Goal: Task Accomplishment & Management: Manage account settings

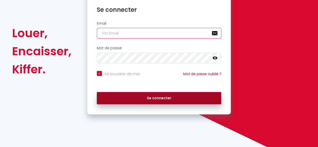
type input "[EMAIL_ADDRESS][DOMAIN_NAME]"
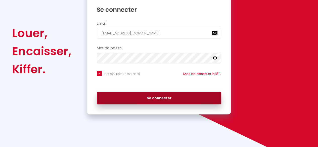
click at [168, 98] on button "Se connecter" at bounding box center [159, 98] width 125 height 13
checkbox input "true"
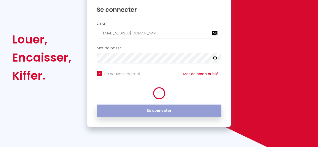
scroll to position [72, 0]
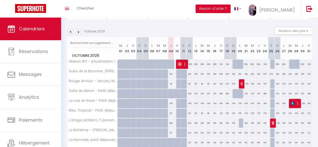
scroll to position [69, 0]
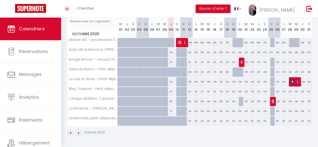
click at [243, 69] on div "270" at bounding box center [246, 71] width 6 height 9
type input "270"
type input "[DATE]"
type input "Mer 22 Octobre 2025"
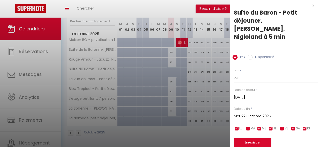
click at [245, 94] on input "[DATE]" at bounding box center [276, 97] width 84 height 7
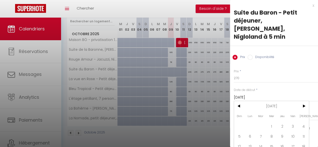
scroll to position [20, 0]
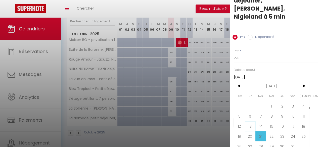
click at [248, 121] on span "13" at bounding box center [250, 126] width 11 height 10
type input "Lun 13 Octobre 2025"
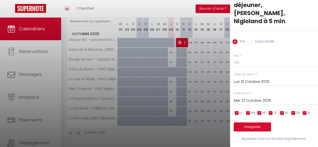
scroll to position [11, 0]
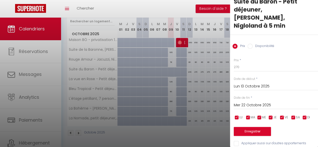
click at [257, 102] on input "Mer 22 Octobre 2025" at bounding box center [276, 105] width 84 height 7
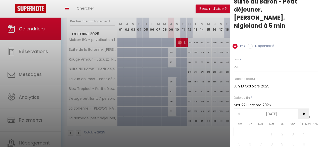
scroll to position [39, 0]
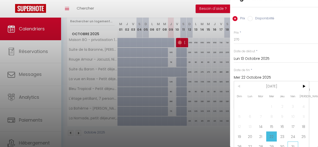
click at [292, 141] on span "31" at bounding box center [292, 146] width 11 height 10
type input "Ven 31 Octobre 2025"
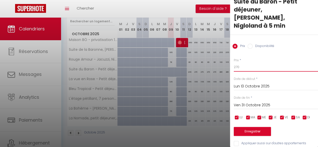
click at [239, 63] on input "270" at bounding box center [276, 67] width 84 height 9
type input "215"
click at [255, 127] on button "Enregistrer" at bounding box center [252, 131] width 37 height 9
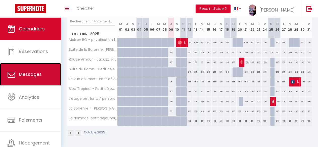
click at [36, 73] on span "Messages" at bounding box center [30, 74] width 23 height 6
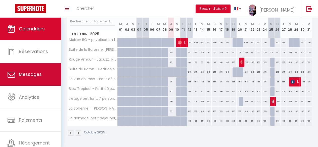
select select "message"
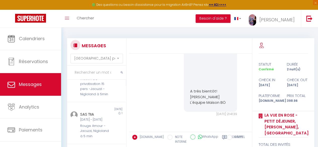
scroll to position [118, 0]
click at [103, 97] on div "Maison BÖ - privatisation 15 pers -Jacuzzi -Nigloland à 5min" at bounding box center [95, 87] width 31 height 21
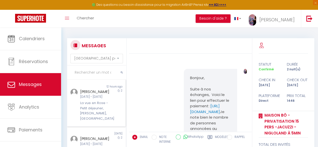
click at [111, 96] on div "2" at bounding box center [118, 105] width 15 height 32
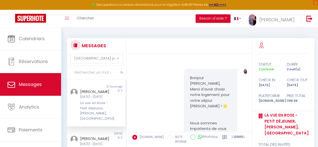
scroll to position [1137, 0]
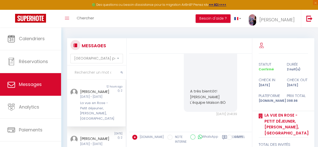
click at [222, 137] on div "Modèles" at bounding box center [232, 141] width 21 height 12
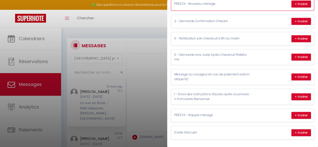
scroll to position [0, 0]
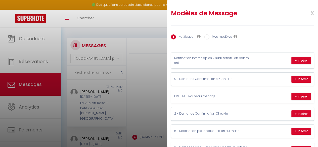
click at [206, 37] on input "Mes modèles" at bounding box center [206, 36] width 5 height 5
radio input "true"
radio input "false"
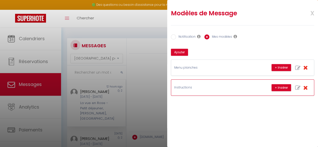
click at [222, 92] on div "Instructions + Insérer" at bounding box center [242, 88] width 143 height 16
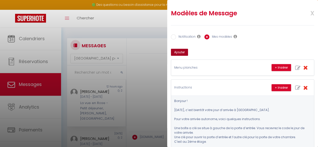
click at [184, 51] on button "Ajouter" at bounding box center [179, 52] width 17 height 7
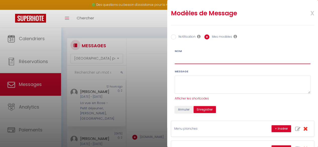
click at [193, 58] on input "Nom" at bounding box center [243, 59] width 136 height 9
click at [175, 58] on input "Extra TIME" at bounding box center [243, 59] width 136 height 9
type input "UPSELL Extra TIME"
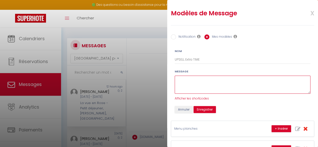
click at [199, 80] on textarea at bounding box center [243, 85] width 136 height 18
type textarea "Bonjour"
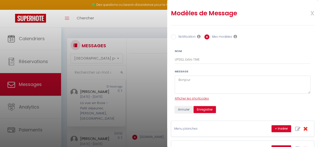
click at [199, 98] on span "Afficher les shortcodes" at bounding box center [192, 98] width 34 height 4
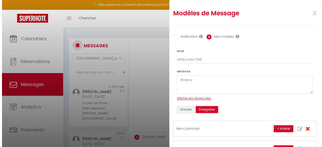
scroll to position [1132, 0]
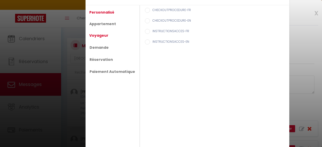
click at [95, 35] on link "Voyageur" at bounding box center [99, 35] width 24 height 9
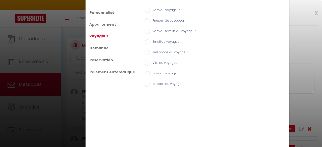
click at [145, 21] on input "Prénom du voyageur" at bounding box center [147, 20] width 5 height 5
radio input "true"
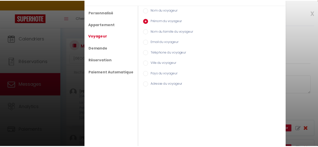
scroll to position [15, 0]
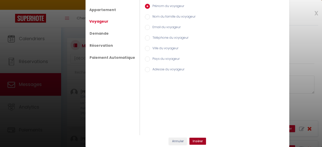
click at [198, 141] on button "Insérer" at bounding box center [197, 141] width 17 height 7
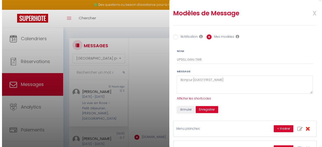
scroll to position [1137, 0]
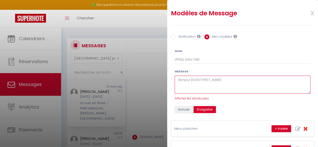
click at [228, 79] on textarea "Bonjour [GUEST:FIRST_NAME]" at bounding box center [243, 85] width 136 height 18
type textarea "Bonjour [GUEST:FIRST_NAME] Nous avons le plaisir de vous recevoir"
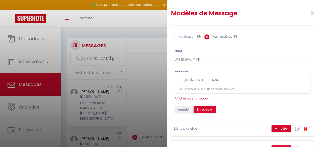
click at [203, 97] on span "Afficher les shortcodes" at bounding box center [192, 98] width 34 height 4
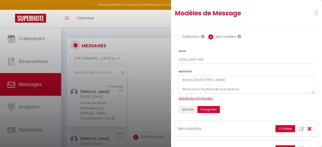
scroll to position [1132, 0]
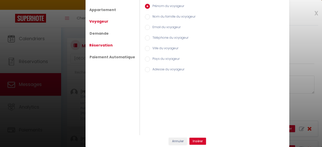
click at [102, 44] on link "Réservation" at bounding box center [101, 45] width 28 height 9
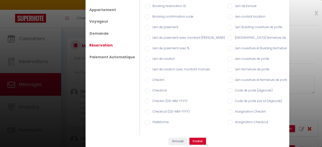
scroll to position [13, 0]
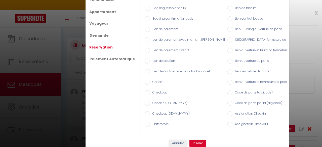
click at [145, 101] on input "Checkin (DD-MM-YYYY)" at bounding box center [147, 103] width 5 height 5
radio input "true"
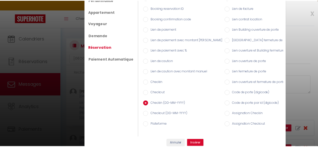
scroll to position [17, 0]
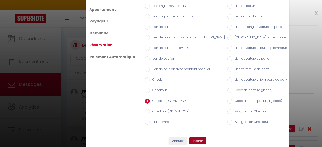
click at [196, 140] on button "Insérer" at bounding box center [197, 140] width 17 height 7
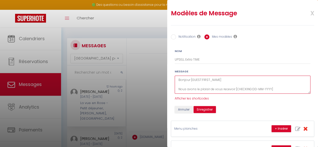
click at [286, 89] on textarea "Bonjour [GUEST:FIRST_NAME] Nous avons le plaisir de vous recevoir [CHECKING:DD-…" at bounding box center [243, 85] width 136 height 18
type textarea "Bonjour [GUEST:FIRST_NAME] Nous avons le plaisir de vous recevoir [CHECKING:DD-…"
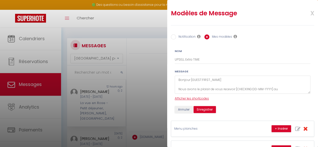
click at [203, 97] on span "Afficher les shortcodes" at bounding box center [192, 98] width 34 height 4
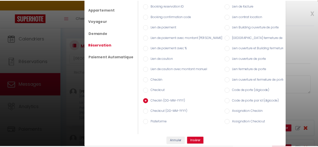
scroll to position [1132, 0]
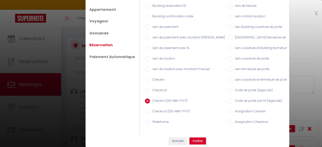
click at [145, 109] on input "Checkout (DD-MM-YYYY)" at bounding box center [147, 111] width 5 height 5
radio input "true"
click at [196, 140] on button "Insérer" at bounding box center [197, 140] width 17 height 7
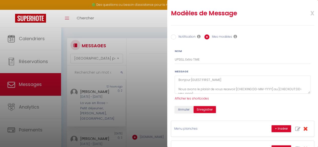
scroll to position [5, 0]
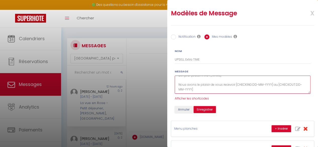
click at [226, 87] on textarea "Bonjour [GUEST:FIRST_NAME] Nous avons le plaisir de vous recevoir [CHECKING:DD-…" at bounding box center [243, 85] width 136 height 18
click at [222, 89] on textarea "Bonjour [GUEST:FIRST_NAME] Nous avons le plaisir de vous recevoir [CHECKING:DD-…" at bounding box center [243, 85] width 136 height 18
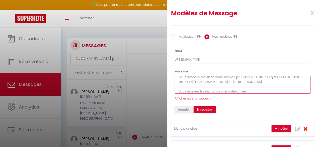
click at [272, 76] on textarea "Bonjour [GUEST:FIRST_NAME] Nous avons le plaisir de vous recevoir [CHECKING:DD-…" at bounding box center [243, 85] width 136 height 18
click at [217, 82] on textarea "Bonjour [GUEST:FIRST_NAME] Nous avons le plaisir de vous recevoir [CHECKING:DD-…" at bounding box center [243, 85] width 136 height 18
click at [251, 91] on textarea "Bonjour [GUEST:FIRST_NAME] Nous avons le plaisir de vous recevoir [CHECKING:DD-…" at bounding box center [243, 85] width 136 height 18
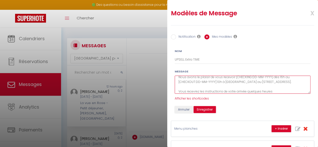
click at [247, 92] on textarea "Bonjour [GUEST:FIRST_NAME] Nous avons le plaisir de vous recevoir [CHECKING:DD-…" at bounding box center [243, 85] width 136 height 18
click at [291, 91] on textarea "Bonjour [GUEST:FIRST_NAME] Nous avons le plaisir de vous recevoir [CHECKING:DD-…" at bounding box center [243, 85] width 136 height 18
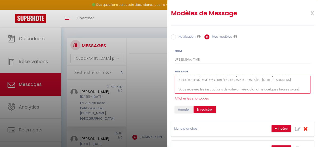
scroll to position [22, 0]
paste textarea "Le check-in est à partir de 16h Le check out à 10h00 Si vous souhaitez avancer …"
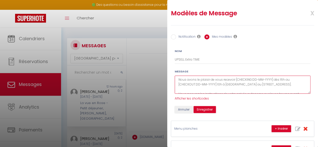
scroll to position [6, 0]
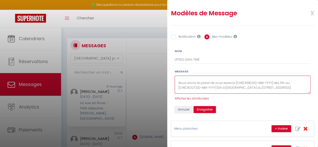
click at [285, 84] on textarea "Bonjour [GUEST:FIRST_NAME] Nous avons le plaisir de vous recevoir [CHECKING:DD-…" at bounding box center [243, 85] width 136 height 18
click at [223, 87] on textarea "Bonjour [GUEST:FIRST_NAME] Nous avons le plaisir de vous recevoir [CHECKING:DD-…" at bounding box center [243, 85] width 136 height 18
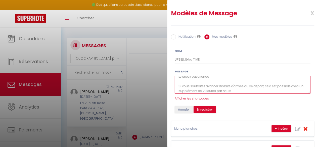
scroll to position [42, 0]
click at [248, 84] on textarea "Bonjour [GUEST:FIRST_NAME] Nous avons le plaisir de vous recevoir [CHECKING:DD-…" at bounding box center [243, 85] width 136 height 18
click at [237, 90] on textarea "Bonjour [GUEST:FIRST_NAME] Nous avons le plaisir de vous recevoir [CHECKING:DD-…" at bounding box center [243, 85] width 136 height 18
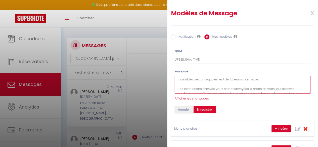
scroll to position [53, 0]
click at [254, 85] on textarea "Bonjour [GUEST:FIRST_NAME] Nous avons le plaisir de vous recevoir [CHECKING:DD-…" at bounding box center [243, 85] width 136 height 18
click at [295, 85] on textarea "Bonjour [GUEST:FIRST_NAME] Nous avons le plaisir de vous recevoir [CHECKING:DD-…" at bounding box center [243, 85] width 136 height 18
drag, startPoint x: 297, startPoint y: 86, endPoint x: 178, endPoint y: 86, distance: 119.6
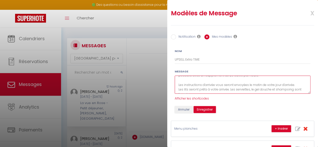
click at [178, 86] on textarea "Bonjour [GUEST:FIRST_NAME] Nous avons le plaisir de vous recevoir [CHECKING:DD-…" at bounding box center [243, 85] width 136 height 18
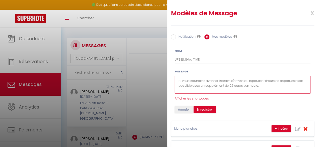
scroll to position [46, 0]
click at [177, 92] on textarea "Bonjour [GUEST:FIRST_NAME] Nous avons le plaisir de vous recevoir [CHECKING:DD-…" at bounding box center [243, 85] width 136 height 18
click at [210, 92] on textarea "Bonjour [GUEST:FIRST_NAME] Nous avons le plaisir de vous recevoir [CHECKING:DD-…" at bounding box center [243, 85] width 136 height 18
click at [262, 85] on textarea "Bonjour [GUEST:FIRST_NAME] Nous avons le plaisir de vous recevoir [CHECKING:DD-…" at bounding box center [243, 85] width 136 height 18
click at [211, 90] on textarea "Bonjour [GUEST:FIRST_NAME] Nous avons le plaisir de vous recevoir [CHECKING:DD-…" at bounding box center [243, 85] width 136 height 18
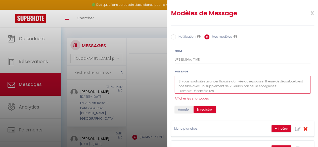
click at [218, 90] on textarea "Bonjour [GUEST:FIRST_NAME] Nous avons le plaisir de vous recevoir [CHECKING:DD-…" at bounding box center [243, 85] width 136 height 18
click at [192, 91] on textarea "Bonjour [GUEST:FIRST_NAME] Nous avons le plaisir de vous recevoir [CHECKING:DD-…" at bounding box center [243, 85] width 136 height 18
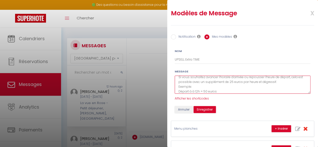
click at [217, 92] on textarea "Bonjour [GUEST:FIRST_NAME] Nous avons le plaisir de vous recevoir [CHECKING:DD-…" at bounding box center [243, 85] width 136 height 18
click at [195, 86] on textarea "Bonjour [GUEST:FIRST_NAME] Nous avons le plaisir de vous recevoir [CHECKING:DD-…" at bounding box center [243, 85] width 136 height 18
click at [203, 91] on textarea "Bonjour [GUEST:FIRST_NAME] Nous avons le plaisir de vous recevoir [CHECKING:DD-…" at bounding box center [243, 85] width 136 height 18
click at [261, 78] on textarea "Bonjour [GUEST:FIRST_NAME] Nous avons le plaisir de vous recevoir [CHECKING:DD-…" at bounding box center [243, 85] width 136 height 18
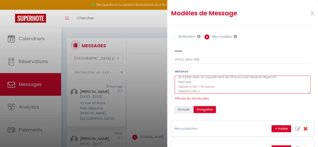
click at [212, 91] on textarea "Bonjour [GUEST:FIRST_NAME] Nous avons le plaisir de vous recevoir [CHECKING:DD-…" at bounding box center [243, 85] width 136 height 18
click at [280, 77] on textarea "Bonjour [GUEST:FIRST_NAME] Nous avons le plaisir de vous recevoir [CHECKING:DD-…" at bounding box center [243, 85] width 136 height 18
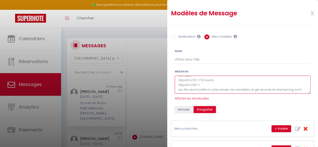
click at [214, 85] on textarea "Bonjour [GUEST:FIRST_NAME] Nous avons le plaisir de vous recevoir [CHECKING:DD-…" at bounding box center [243, 85] width 136 height 18
click at [229, 84] on textarea "Bonjour [GUEST:FIRST_NAME] Nous avons le plaisir de vous recevoir [CHECKING:DD-…" at bounding box center [243, 85] width 136 height 18
click at [262, 84] on textarea "Bonjour [GUEST:FIRST_NAME] Nous avons le plaisir de vous recevoir [CHECKING:DD-…" at bounding box center [243, 85] width 136 height 18
click at [227, 84] on textarea "Bonjour [GUEST:FIRST_NAME] Nous avons le plaisir de vous recevoir [CHECKING:DD-…" at bounding box center [243, 85] width 136 height 18
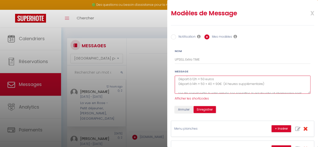
click at [261, 84] on textarea "Bonjour [GUEST:FIRST_NAME] Nous avons le plaisir de vous recevoir [CHECKING:DD-…" at bounding box center [243, 85] width 136 height 18
click at [201, 81] on textarea "Bonjour [GUEST:FIRST_NAME] Nous avons le plaisir de vous recevoir [CHECKING:DD-…" at bounding box center [243, 85] width 136 height 18
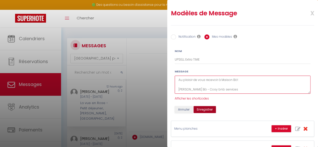
type textarea "Bonjour [GUEST:FIRST_NAME] Nous avons le plaisir de vous recevoir [CHECKING:DD-…"
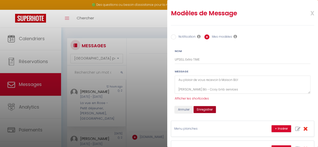
click at [210, 111] on button "Enregistrer" at bounding box center [204, 109] width 22 height 7
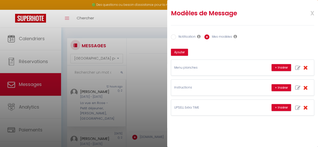
click at [312, 14] on span "x" at bounding box center [306, 13] width 16 height 12
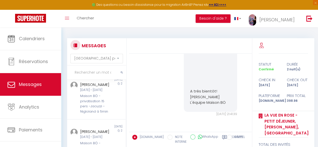
scroll to position [54, 0]
click at [105, 87] on div "[PERSON_NAME]" at bounding box center [95, 84] width 31 height 6
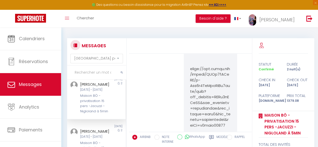
scroll to position [2181, 0]
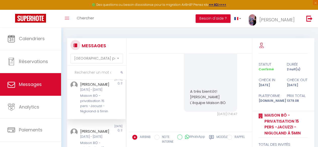
click at [212, 137] on icon at bounding box center [211, 137] width 5 height 5
radio input "true"
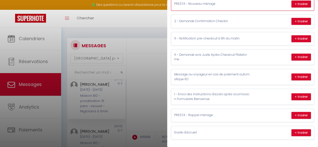
scroll to position [0, 0]
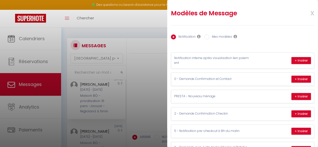
click at [207, 36] on input "Mes modèles" at bounding box center [206, 36] width 5 height 5
radio input "true"
radio input "false"
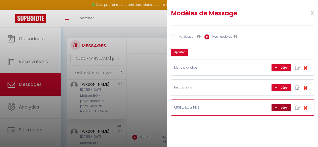
click at [281, 105] on button "+ Insérer" at bounding box center [281, 107] width 20 height 7
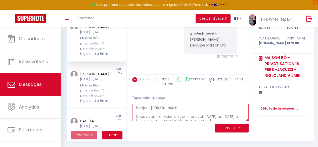
click at [197, 108] on textarea "Bonjour [PERSON_NAME] Nous avons le plaisir de vous recevoir [DATE] au [DATE] à…" at bounding box center [190, 112] width 116 height 17
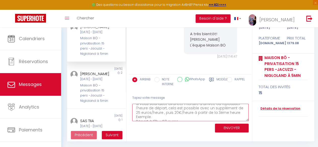
scroll to position [53, 0]
click at [150, 112] on textarea "Bonjour [PERSON_NAME], Nous avons le plaisir de vous recevoir [DATE] au [DATE] …" at bounding box center [190, 112] width 116 height 17
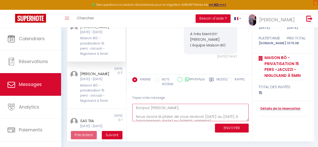
scroll to position [14, 0]
type textarea "Bonjour [PERSON_NAME], Nous avons le plaisir de vous recevoir [DATE] au [DATE] …"
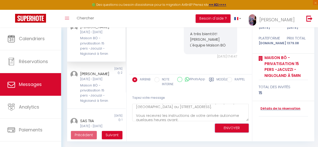
click at [230, 127] on button "ENVOYER" at bounding box center [232, 128] width 34 height 9
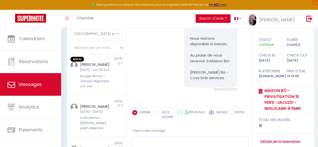
scroll to position [323, 0]
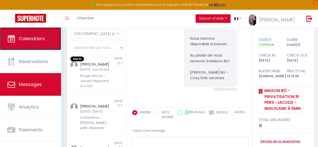
click at [36, 39] on span "Calendriers" at bounding box center [32, 38] width 26 height 6
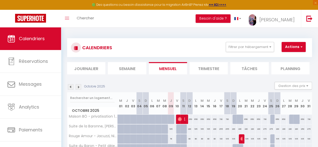
click at [78, 88] on img at bounding box center [79, 87] width 6 height 6
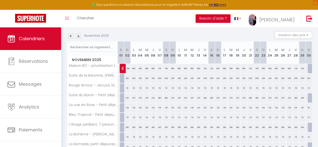
scroll to position [51, 0]
click at [123, 68] on img at bounding box center [123, 68] width 4 height 4
select select "OK"
select select "0"
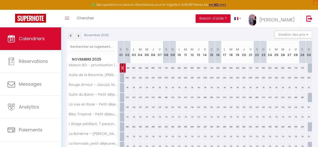
select select "0"
select select "1"
select select
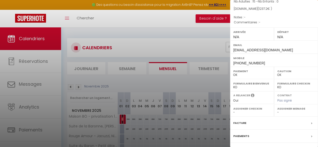
scroll to position [91, 0]
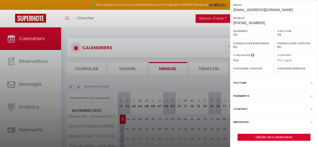
click at [311, 95] on icon at bounding box center [311, 96] width 1 height 3
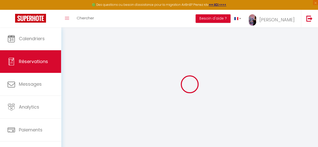
select select
checkbox input "false"
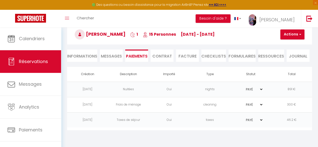
scroll to position [27, 0]
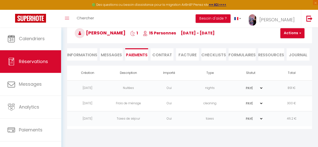
click at [114, 55] on span "Messages" at bounding box center [111, 55] width 21 height 6
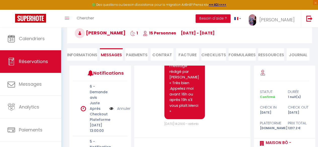
scroll to position [83, 0]
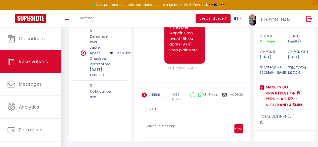
click at [227, 93] on icon at bounding box center [224, 95] width 5 height 4
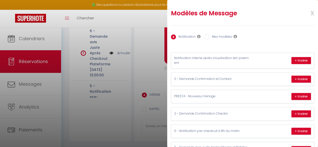
click at [207, 37] on input "Mes modèles" at bounding box center [206, 36] width 5 height 5
radio input "true"
radio input "false"
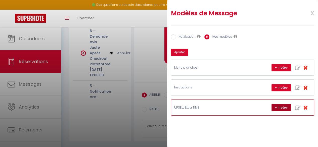
click at [276, 109] on button "+ Insérer" at bounding box center [281, 107] width 20 height 7
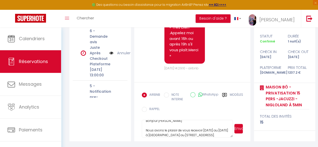
scroll to position [6, 0]
click at [201, 130] on textarea "Bonjour [PERSON_NAME] Nous avons le plaisir de vous recevoir [DATE] au [DATE] à…" at bounding box center [187, 129] width 91 height 18
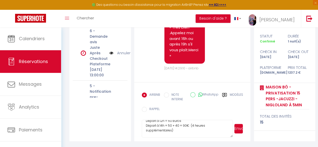
scroll to position [87, 0]
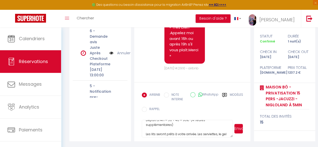
type textarea "Bonjour [PERSON_NAME] Nous avons le plaisir de vous recevoir du [DATE] au [DATE…"
click at [239, 128] on button "Envoyer" at bounding box center [238, 129] width 9 height 10
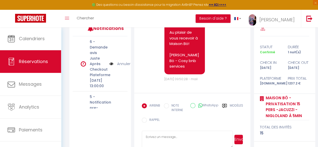
scroll to position [3933, 0]
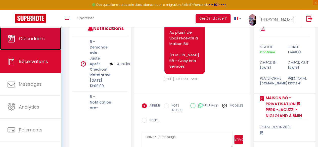
click at [10, 44] on link "Calendriers" at bounding box center [30, 38] width 61 height 23
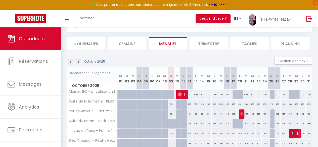
scroll to position [25, 0]
click at [78, 63] on img at bounding box center [79, 63] width 6 height 6
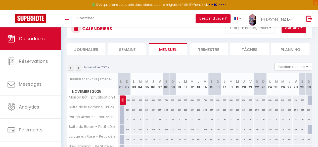
scroll to position [19, 0]
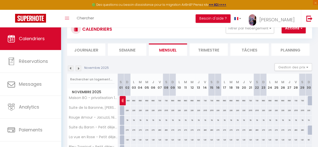
click at [78, 68] on img at bounding box center [79, 69] width 6 height 6
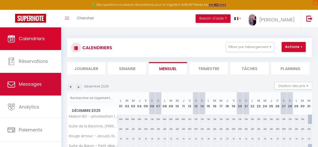
scroll to position [29, 0]
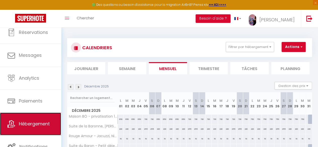
click at [31, 124] on span "Hébergement" at bounding box center [34, 124] width 31 height 6
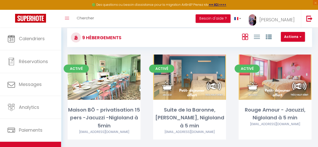
scroll to position [10, 0]
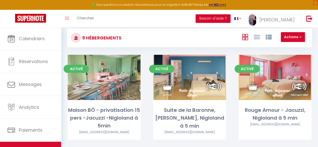
click at [106, 77] on link "Editer" at bounding box center [104, 77] width 30 height 10
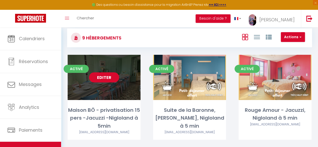
click at [106, 77] on link "Editer" at bounding box center [104, 77] width 30 height 10
select select "3"
select select "2"
select select "1"
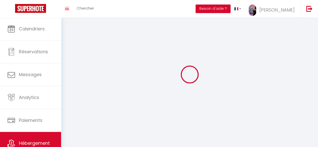
select select
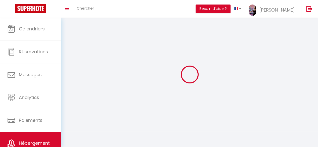
select select "1"
select select
checkbox input "false"
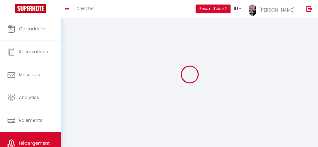
checkbox input "false"
select select "28"
select select
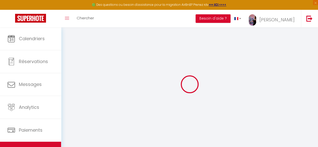
select select
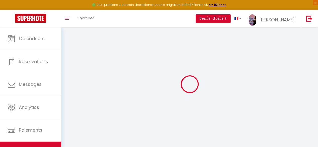
select select
checkbox input "false"
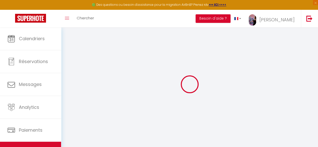
select select
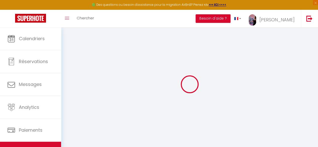
select select
checkbox input "false"
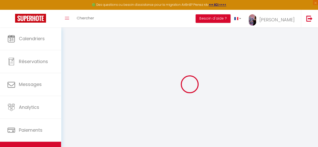
checkbox input "false"
select select
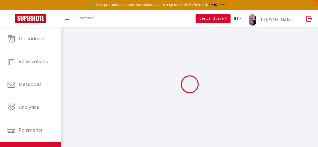
select select
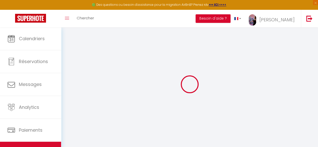
checkbox input "false"
select select
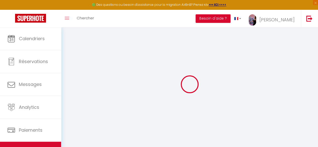
select select
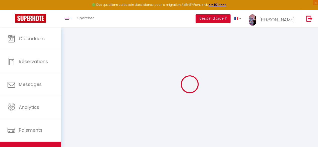
select select
checkbox input "false"
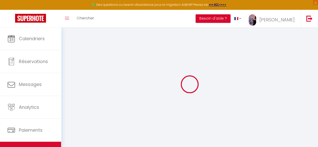
checkbox input "false"
select select
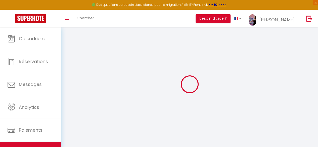
select select
checkbox input "false"
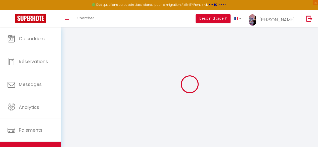
checkbox input "false"
select select
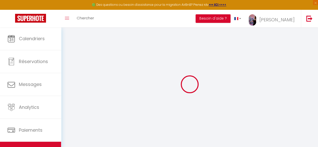
type input "Maison BÖ - privatisation 15 pers -Jacuzzi -Nigloland à 5min"
type input "[PERSON_NAME]"
type input "KEOMANIVONG"
type input "[STREET_ADDRESS]"
type input "10140"
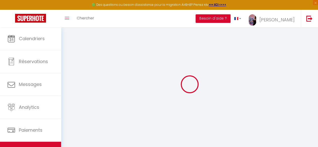
type input "[GEOGRAPHIC_DATA]"
select select "houses"
select select "15"
select select "12"
select select "7"
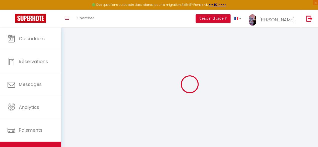
select select "2"
type input "690"
type input "25"
type input "300"
type input "5.5"
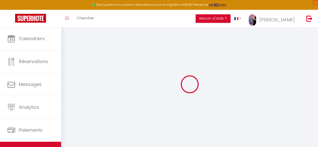
type input "0"
type input "2000"
select select
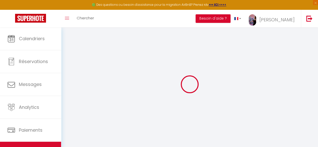
select select
type input "[STREET_ADDRESS]"
type input "10140"
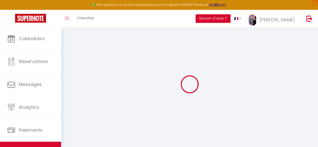
type input "BOSSANCOURT"
type input "[EMAIL_ADDRESS][DOMAIN_NAME]"
select select "14515"
checkbox input "false"
checkbox input "true"
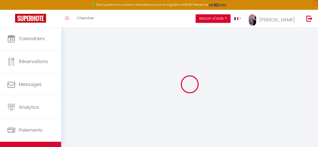
checkbox input "true"
checkbox input "false"
radio input "true"
type input "0"
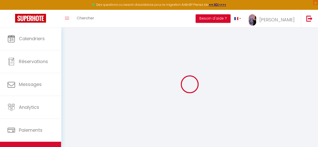
type input "0"
select select
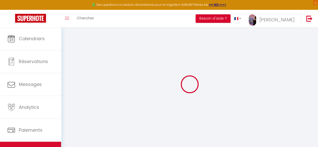
select select
checkbox input "false"
checkbox input "true"
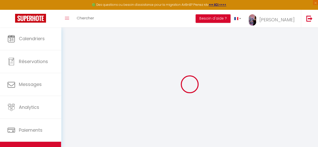
checkbox input "true"
checkbox input "false"
select select
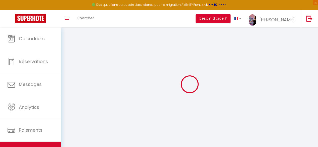
select select
checkbox input "false"
checkbox input "true"
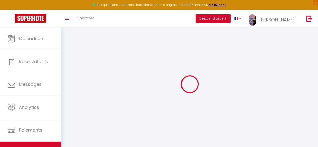
checkbox input "true"
checkbox input "false"
checkbox input "true"
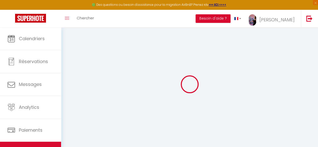
checkbox input "false"
select select "16:00"
select select "23:00"
select select "10:00"
select select "30"
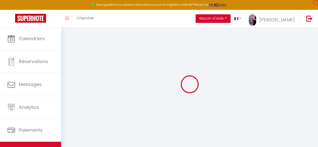
select select "120"
select select "09:00"
checkbox input "false"
checkbox input "true"
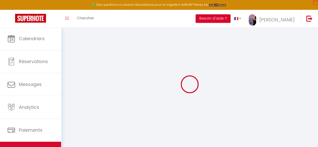
checkbox input "false"
checkbox input "true"
checkbox input "false"
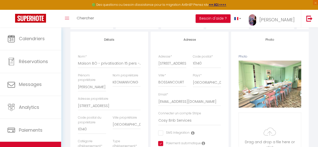
scroll to position [60, 0]
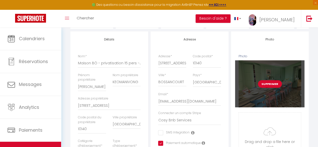
click at [269, 87] on button "Supprimer" at bounding box center [270, 84] width 24 height 8
checkbox input "false"
checkbox input "true"
checkbox input "false"
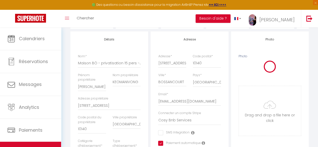
checkbox input "false"
checkbox input "true"
checkbox input "false"
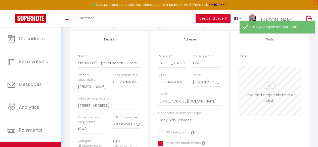
click at [270, 92] on input "Photo" at bounding box center [270, 91] width 62 height 50
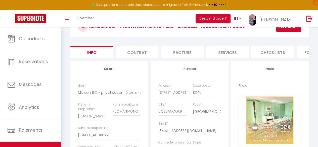
scroll to position [30, 0]
click at [279, 29] on button "Actions" at bounding box center [288, 27] width 25 height 10
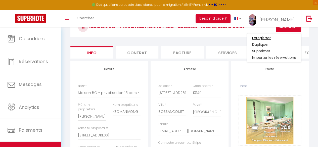
click at [266, 37] on input "Enregistrer" at bounding box center [261, 37] width 19 height 5
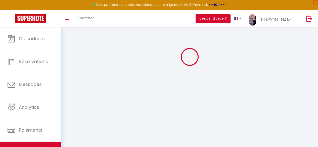
scroll to position [27, 0]
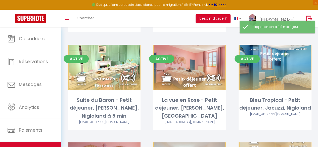
scroll to position [118, 0]
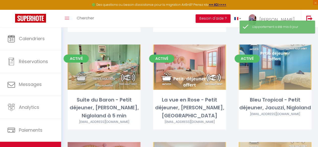
click at [107, 67] on link "Editer" at bounding box center [104, 67] width 30 height 10
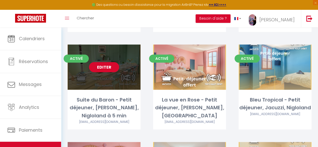
click at [102, 67] on link "Editer" at bounding box center [104, 67] width 30 height 10
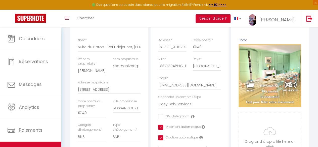
scroll to position [79, 0]
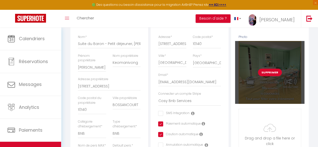
click at [270, 75] on button "Supprimer" at bounding box center [270, 73] width 24 height 8
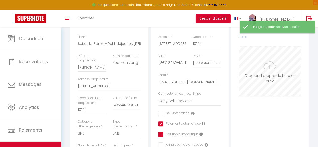
click at [270, 75] on input "Photo" at bounding box center [270, 71] width 62 height 50
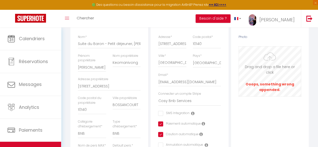
click at [272, 68] on input "Photo" at bounding box center [270, 71] width 62 height 50
